Goal: Navigation & Orientation: Find specific page/section

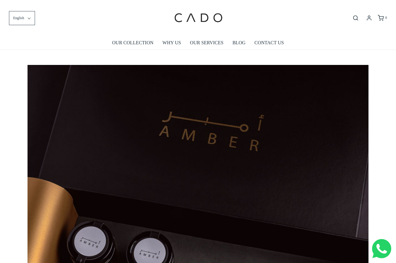
scroll to position [0, 341]
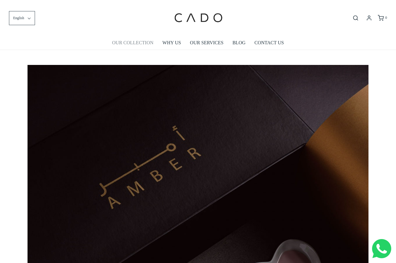
click at [143, 45] on link "OUR COLLECTION" at bounding box center [132, 43] width 41 height 14
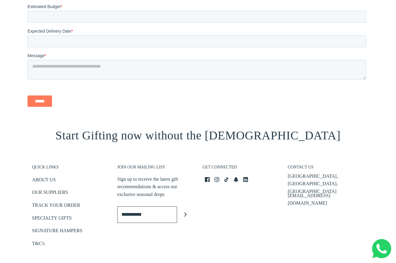
scroll to position [686, 0]
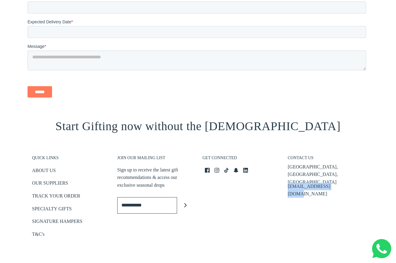
drag, startPoint x: 336, startPoint y: 176, endPoint x: 284, endPoint y: 174, distance: 51.5
click at [284, 174] on div "CONTACT US Business Bay, Dubai, UAE info@cadogifting.com" at bounding box center [325, 194] width 85 height 102
copy p "[EMAIL_ADDRESS][DOMAIN_NAME]"
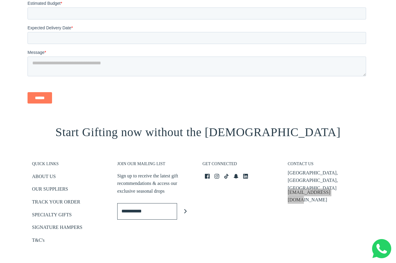
scroll to position [722, 0]
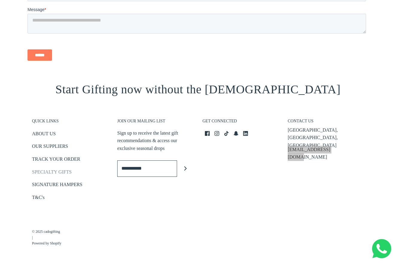
click at [54, 175] on link "SPECIALTY GIFTS" at bounding box center [52, 173] width 40 height 10
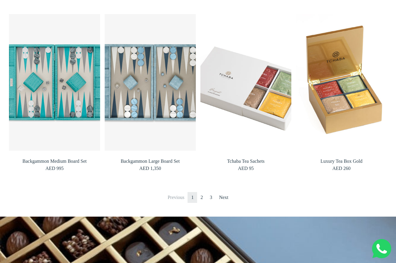
scroll to position [628, 0]
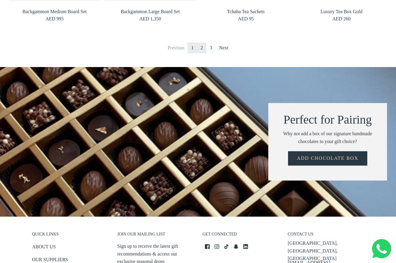
click at [203, 50] on link "2" at bounding box center [202, 47] width 10 height 11
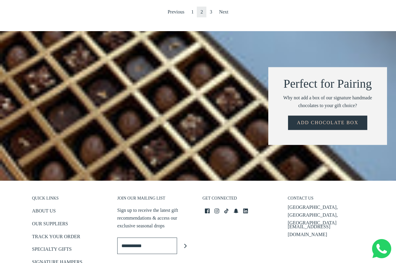
scroll to position [658, 0]
